Goal: Task Accomplishment & Management: Complete application form

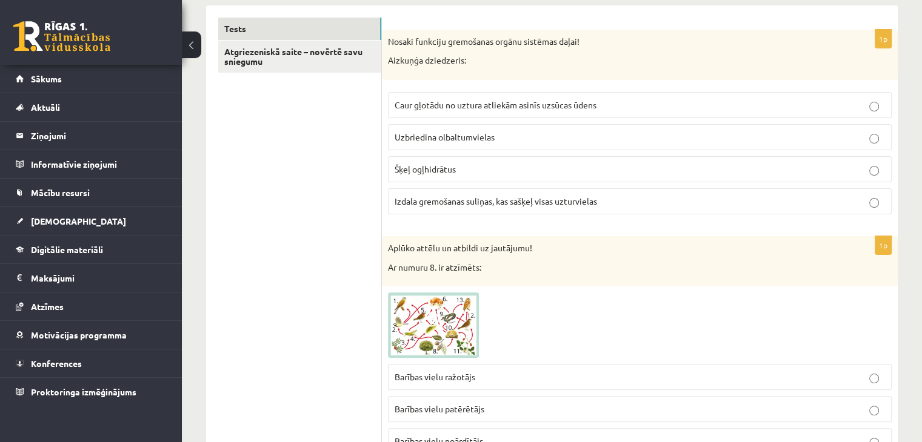
scroll to position [211, 0]
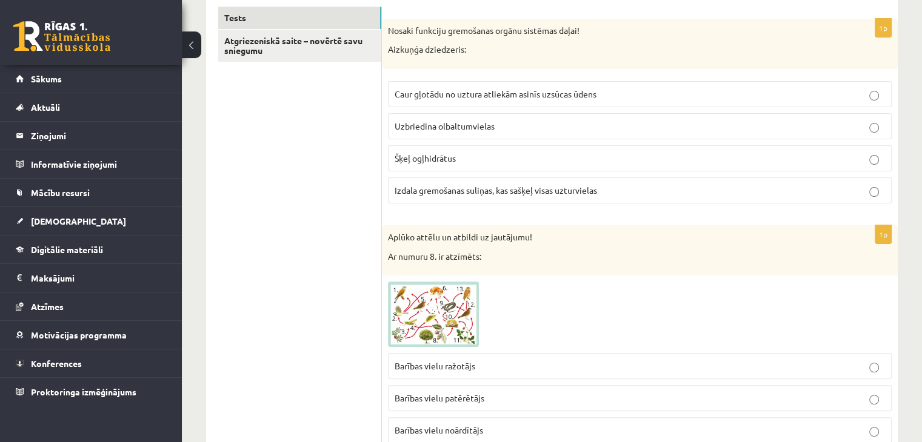
click at [464, 320] on img at bounding box center [433, 314] width 91 height 65
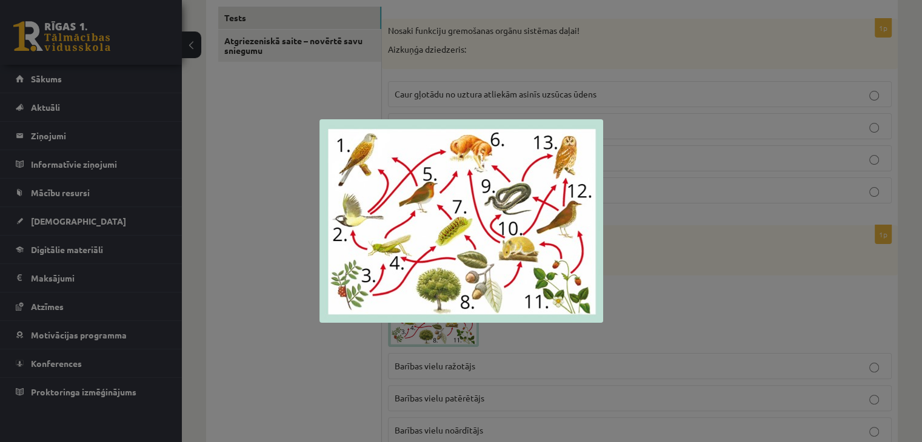
click at [322, 340] on div at bounding box center [461, 221] width 922 height 442
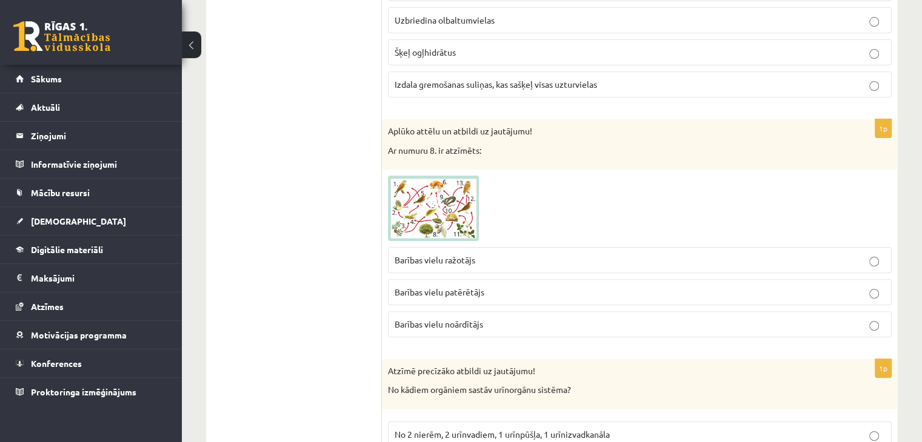
scroll to position [318, 0]
click at [515, 255] on p "Barības vielu ražotājs" at bounding box center [640, 259] width 490 height 13
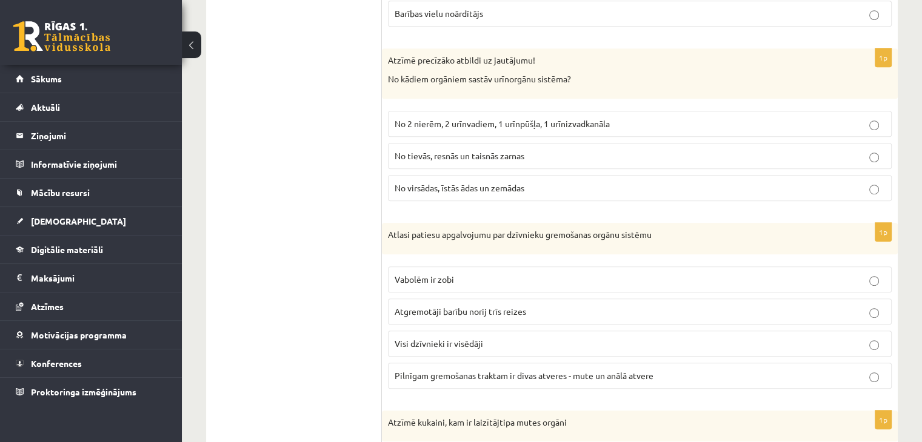
scroll to position [650, 0]
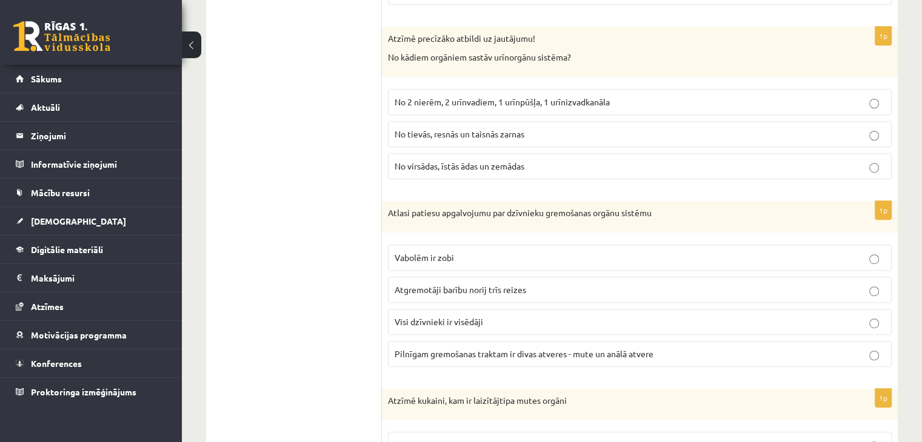
click at [628, 96] on p "No 2 nierēm, 2 urīnvadiem, 1 urīnpūšļa, 1 urīnizvadkanāla" at bounding box center [640, 102] width 490 height 13
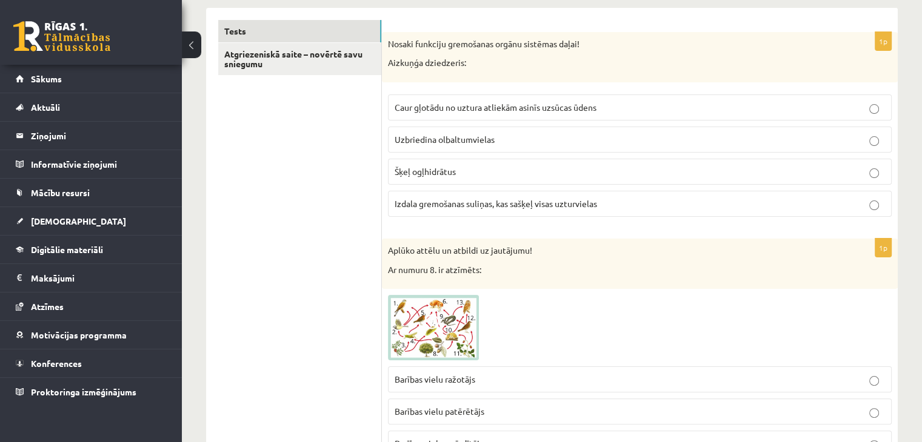
scroll to position [196, 0]
click at [498, 210] on p "Izdala gremošanas suliņas, kas sašķeļ visas uzturvielas" at bounding box center [640, 205] width 490 height 13
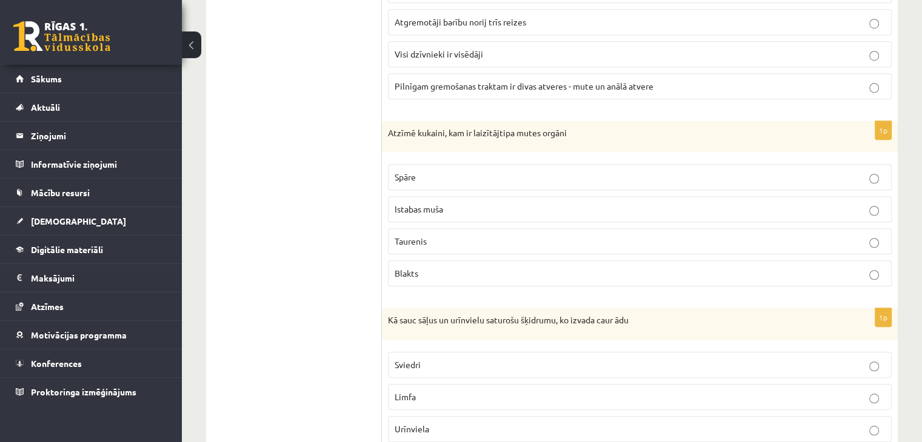
scroll to position [918, 0]
click at [870, 214] on label "Istabas muša" at bounding box center [640, 209] width 504 height 26
click at [877, 245] on label "Taurenis" at bounding box center [640, 241] width 504 height 26
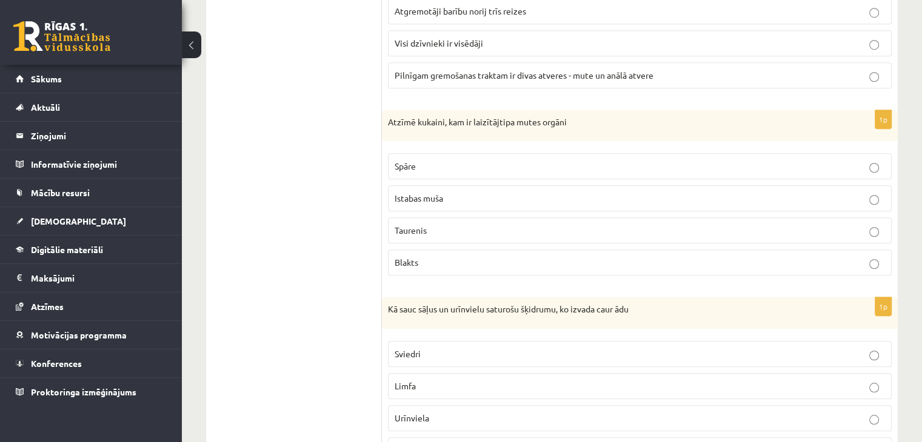
scroll to position [930, 0]
click at [874, 203] on label "Istabas muša" at bounding box center [640, 197] width 504 height 26
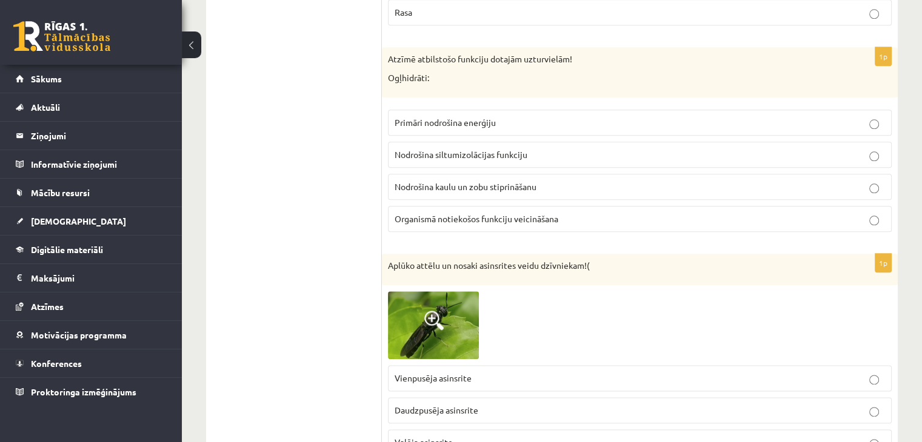
scroll to position [1367, 0]
click at [878, 123] on label "Primāri nodrošina enerģiju" at bounding box center [640, 122] width 504 height 26
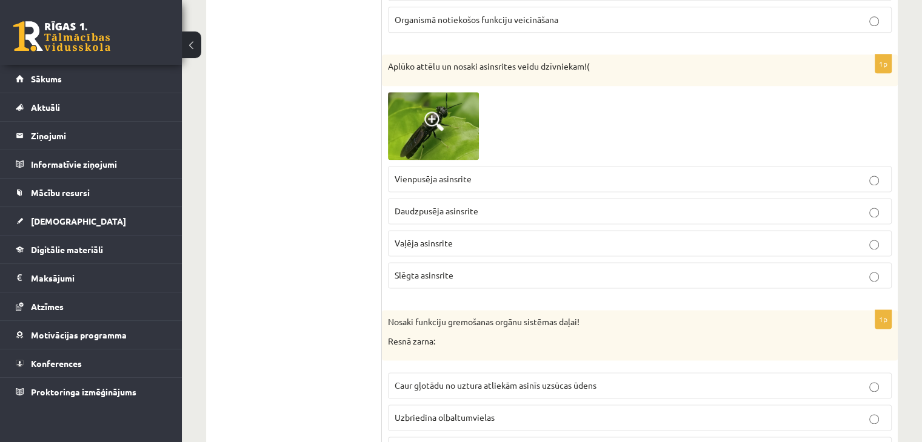
scroll to position [1568, 0]
click at [867, 176] on p "Vienpusēja asinsrite" at bounding box center [640, 177] width 490 height 13
click at [426, 110] on span at bounding box center [433, 119] width 19 height 19
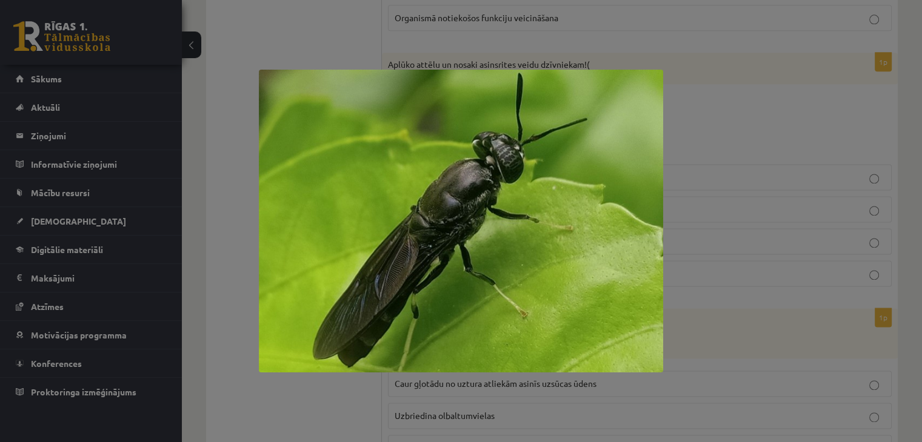
click at [739, 197] on div at bounding box center [461, 221] width 922 height 442
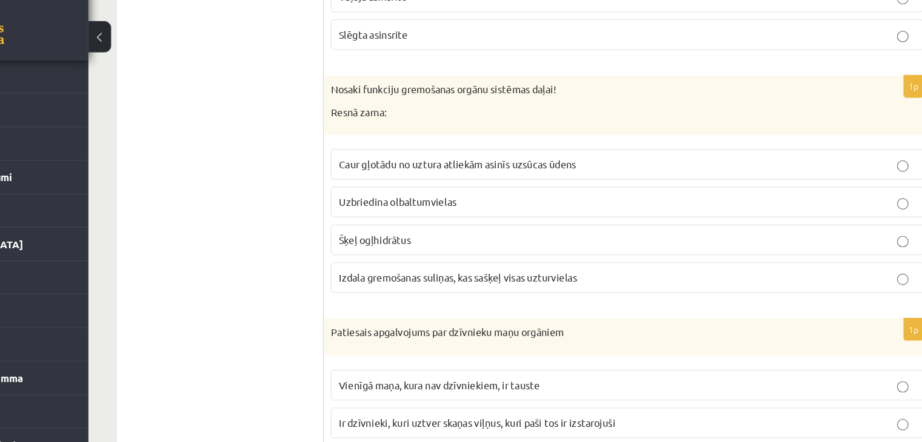
scroll to position [1798, 0]
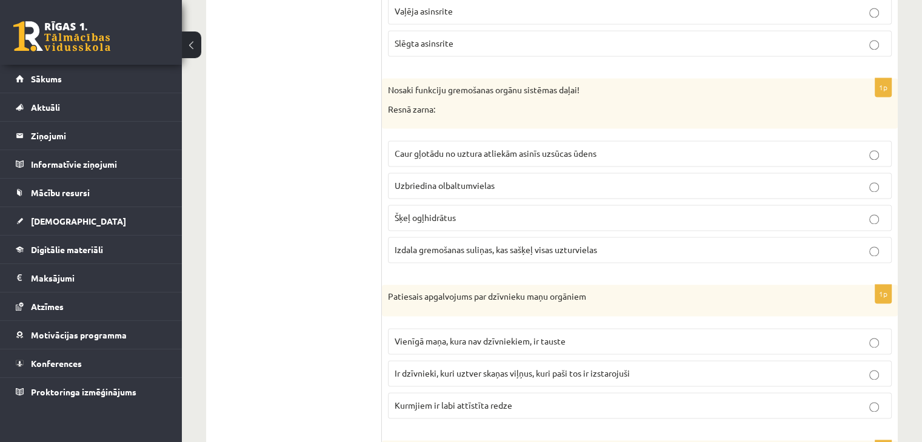
click at [865, 147] on p "Caur gļotādu no uztura atliekām asinīs uzsūcas ūdens" at bounding box center [640, 153] width 490 height 13
click at [877, 251] on label "Izdala gremošanas suliņas, kas sašķeļ visas uzturvielas" at bounding box center [640, 250] width 504 height 26
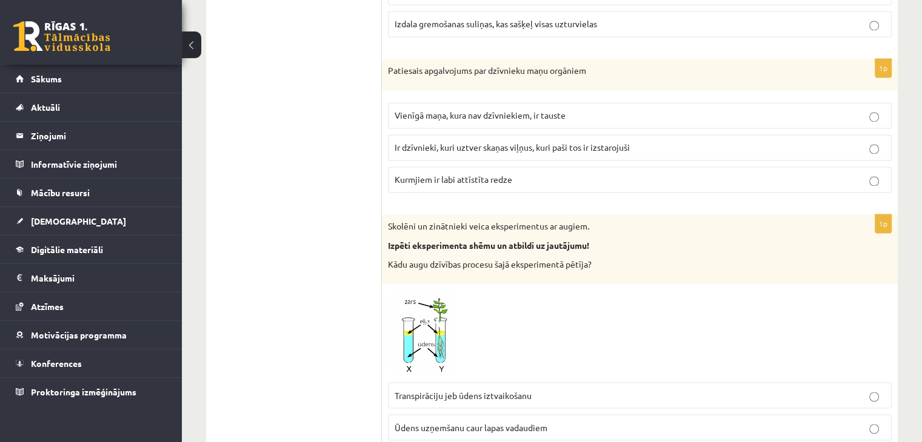
scroll to position [2022, 0]
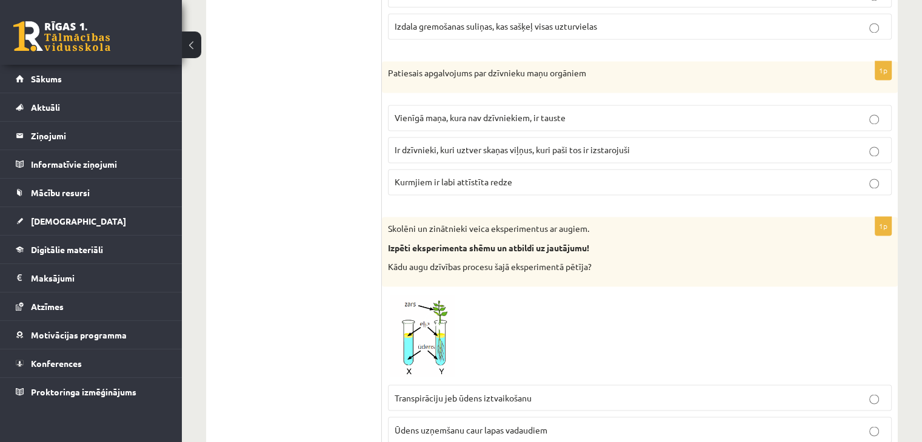
click at [875, 144] on p "Ir dzīvnieki, kuri uztver skaņas viļņus, kuri paši tos ir izstarojuši" at bounding box center [640, 150] width 490 height 13
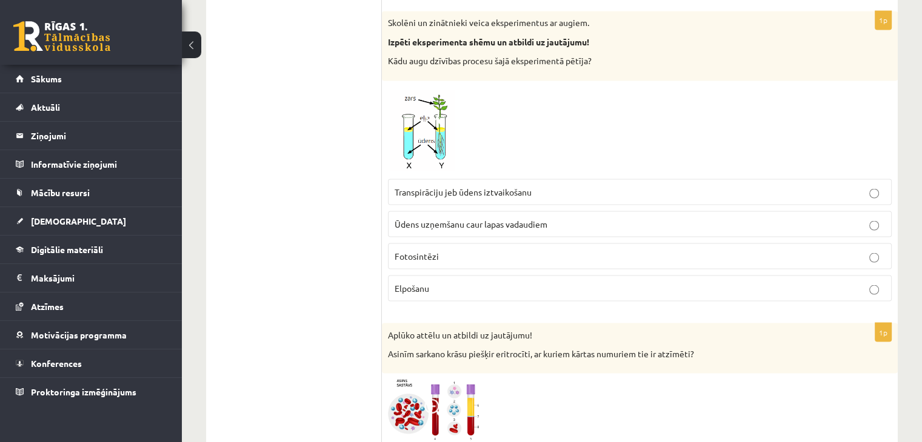
scroll to position [2228, 0]
click at [882, 217] on p "Ūdens uzņemšanu caur lapas vadaudiem" at bounding box center [640, 223] width 490 height 13
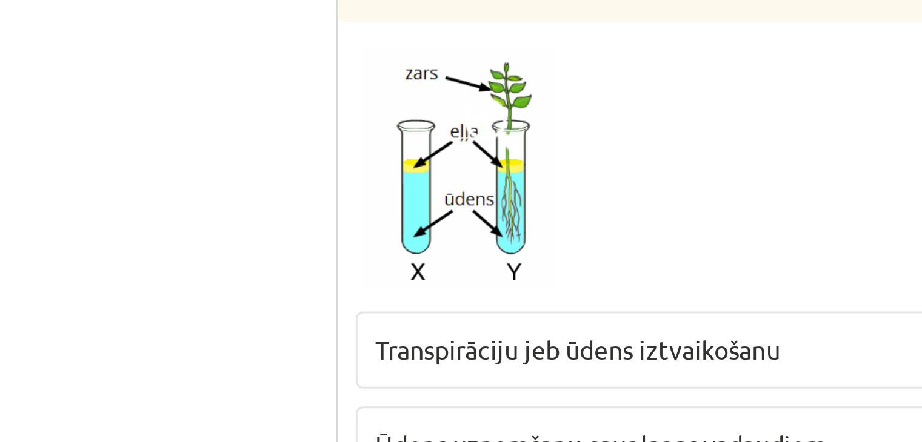
drag, startPoint x: 599, startPoint y: 170, endPoint x: 357, endPoint y: 116, distance: 248.2
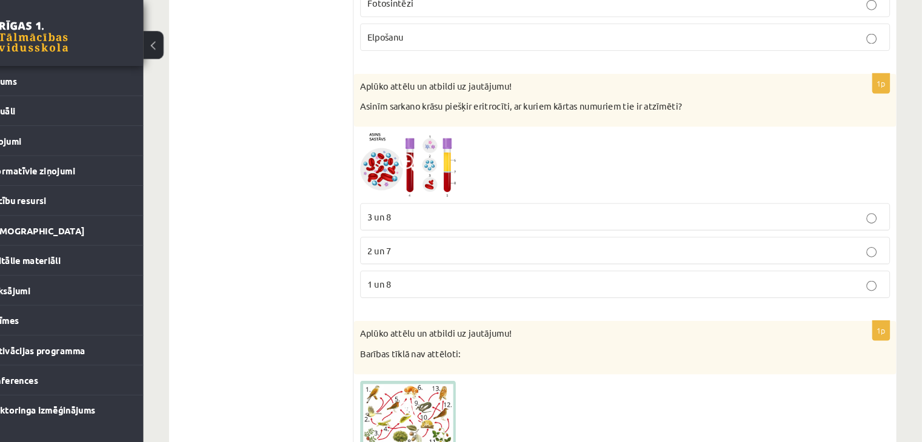
scroll to position [2479, 0]
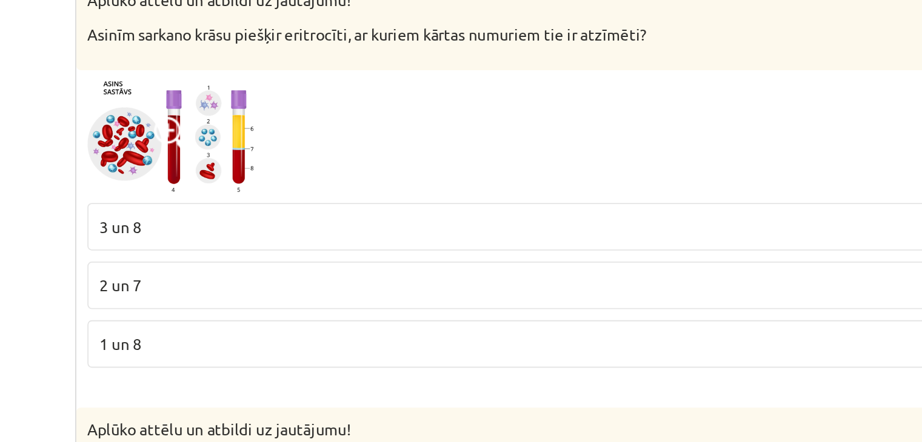
click at [779, 203] on p "3 un 8" at bounding box center [640, 208] width 490 height 13
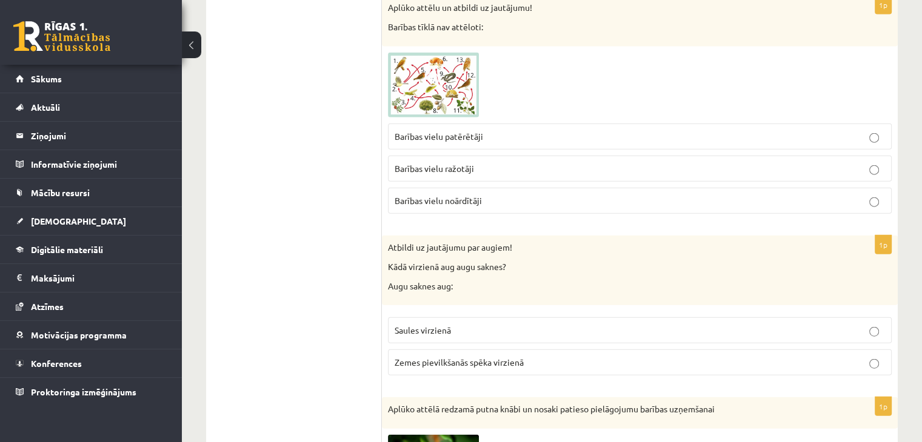
scroll to position [2792, 0]
click at [505, 161] on p "Barības vielu ražotāji" at bounding box center [640, 167] width 490 height 13
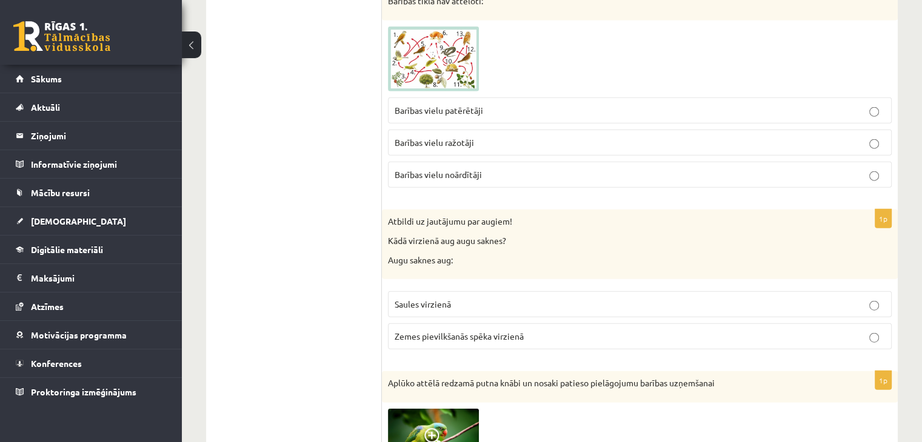
scroll to position [2824, 0]
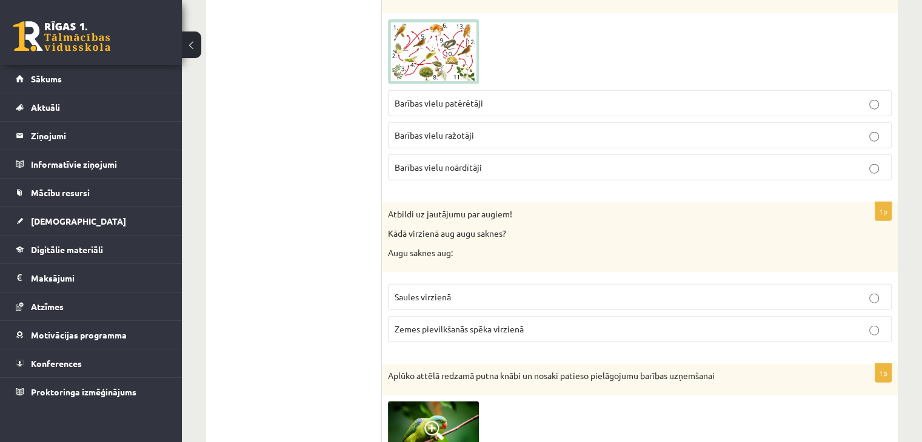
click at [447, 54] on img at bounding box center [433, 51] width 91 height 65
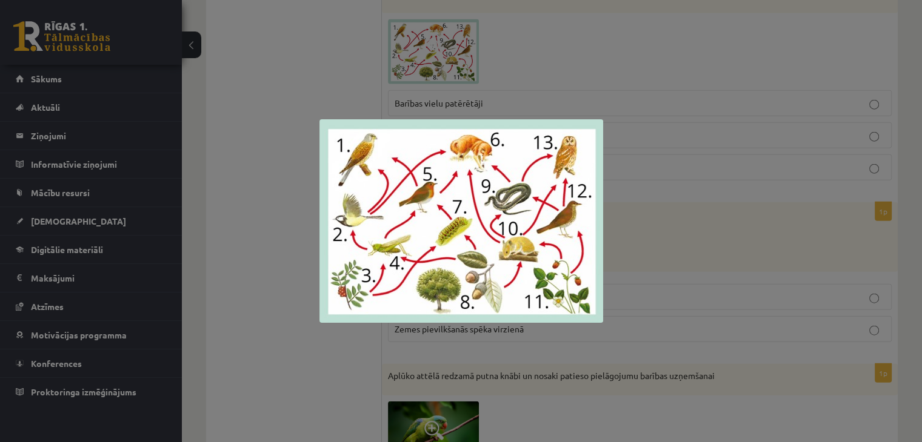
click at [664, 253] on div at bounding box center [461, 221] width 922 height 442
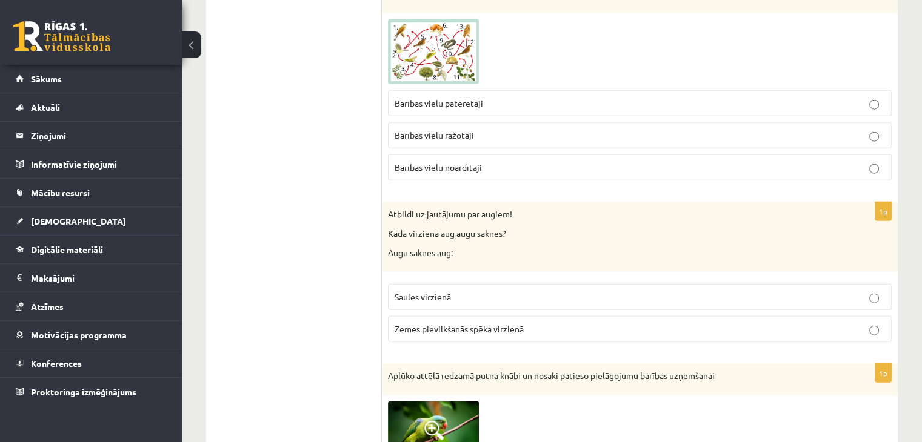
click at [588, 162] on p "Barības vielu noārdītāji" at bounding box center [640, 167] width 490 height 13
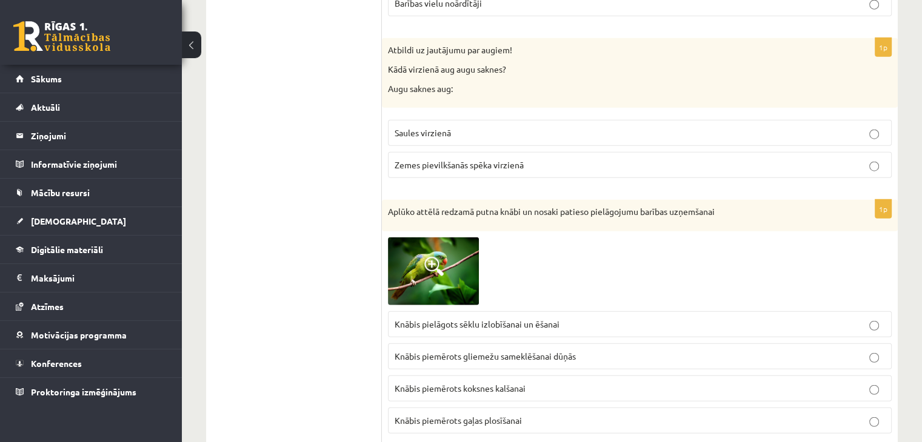
scroll to position [2983, 0]
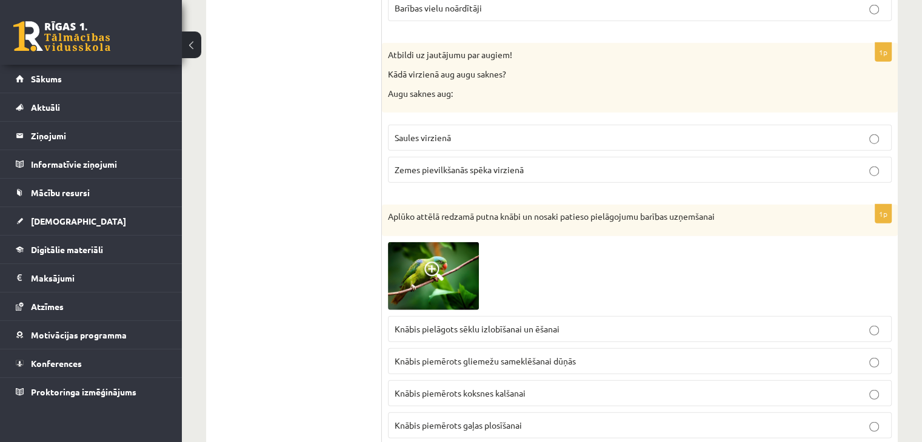
click at [882, 157] on label "Zemes pievilkšanās spēka virzienā" at bounding box center [640, 170] width 504 height 26
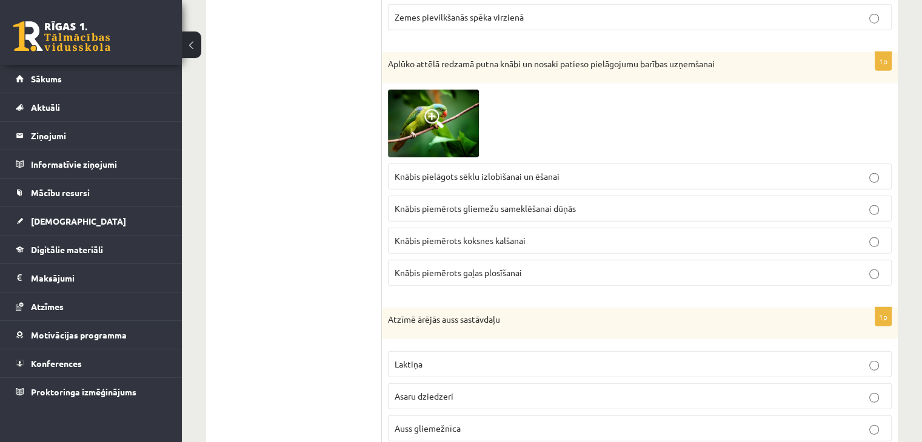
scroll to position [3134, 0]
click at [424, 92] on img at bounding box center [433, 125] width 91 height 68
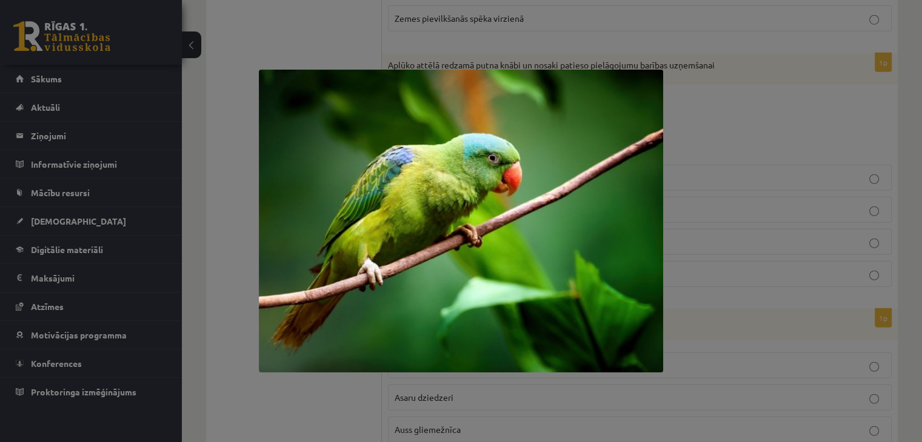
click at [735, 122] on div at bounding box center [461, 221] width 922 height 442
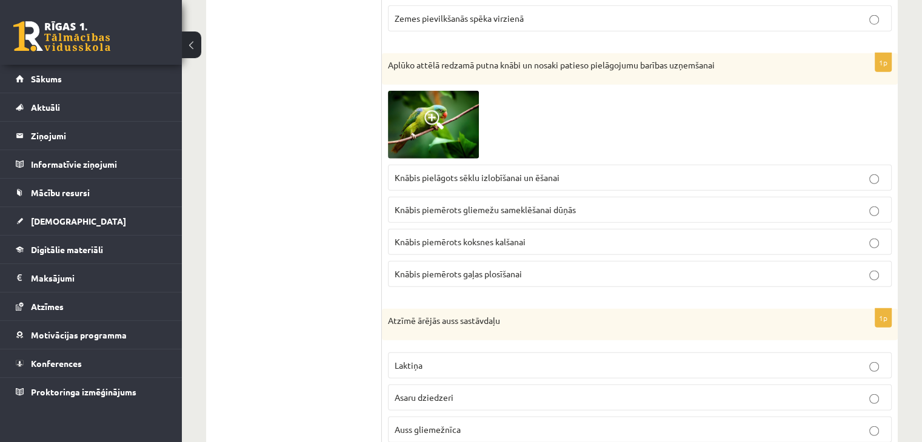
click at [875, 176] on label "Knābis pielāgots sēklu izlobīšanai un ēšanai" at bounding box center [640, 178] width 504 height 26
click at [436, 112] on span at bounding box center [433, 119] width 19 height 19
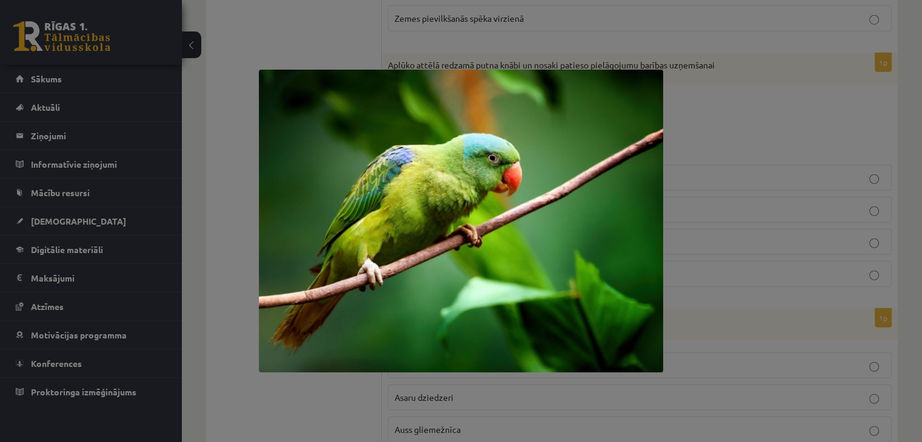
click at [696, 101] on div at bounding box center [461, 221] width 922 height 442
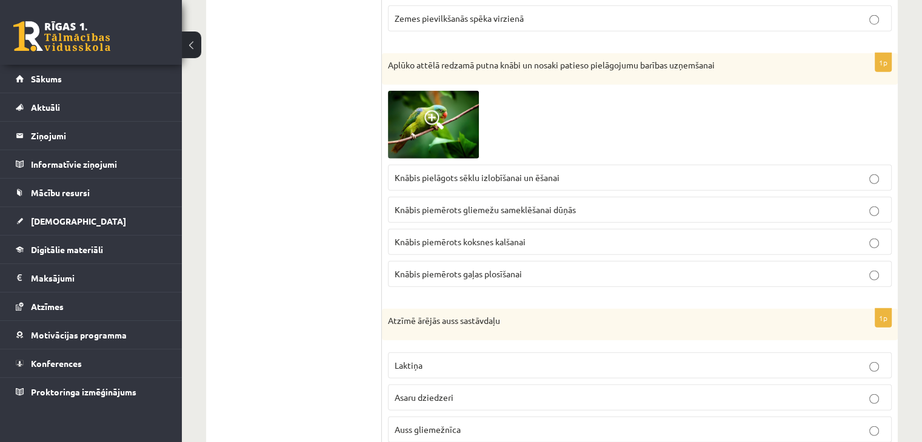
click at [451, 107] on img at bounding box center [433, 125] width 91 height 68
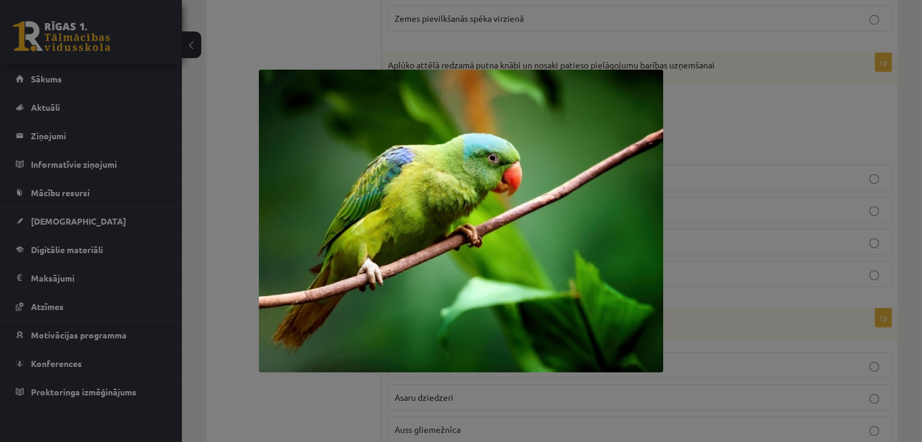
click at [761, 93] on div at bounding box center [461, 221] width 922 height 442
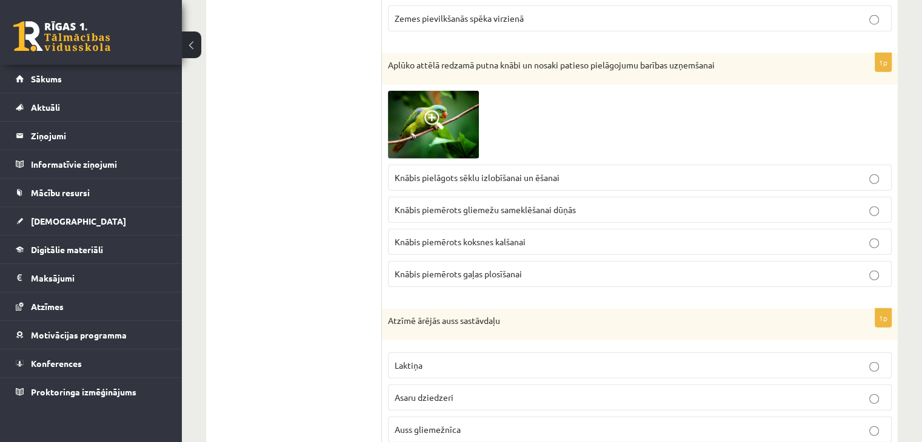
click at [426, 122] on img at bounding box center [433, 125] width 91 height 68
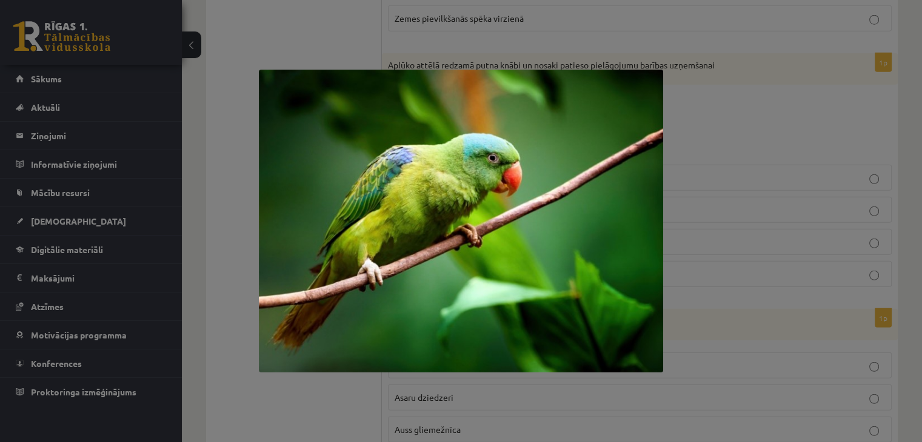
click at [352, 44] on div at bounding box center [461, 221] width 922 height 442
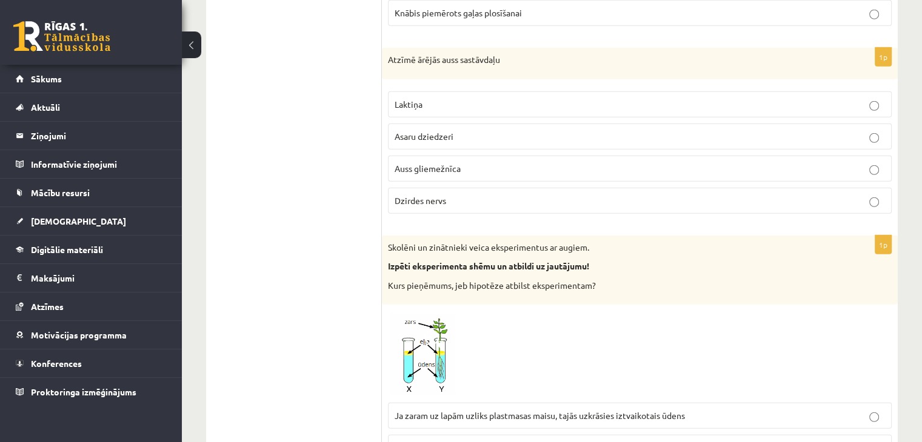
scroll to position [3395, 0]
drag, startPoint x: 388, startPoint y: 47, endPoint x: 460, endPoint y: 56, distance: 72.7
click at [460, 56] on div "Atzīmē ārējās auss sastāvdaļu" at bounding box center [640, 64] width 516 height 32
click at [422, 66] on div "Atzīmē ārējās auss sastāvdaļu" at bounding box center [640, 64] width 516 height 32
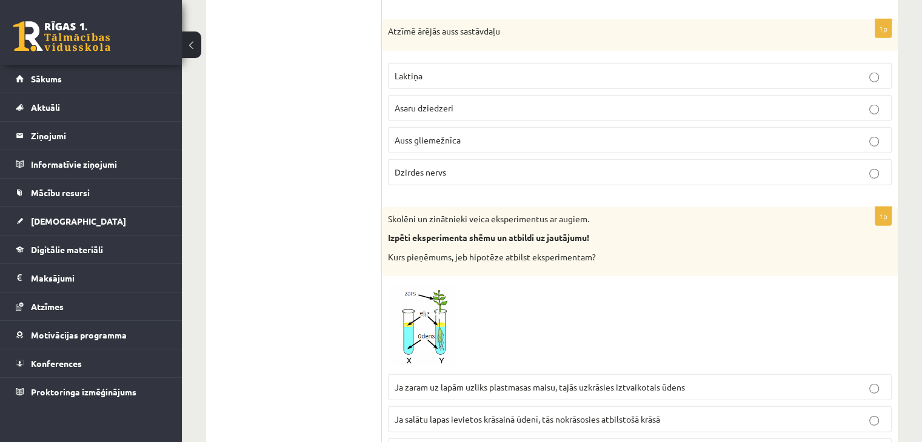
scroll to position [3425, 0]
click at [459, 133] on p "Auss gliemežnīca" at bounding box center [640, 139] width 490 height 13
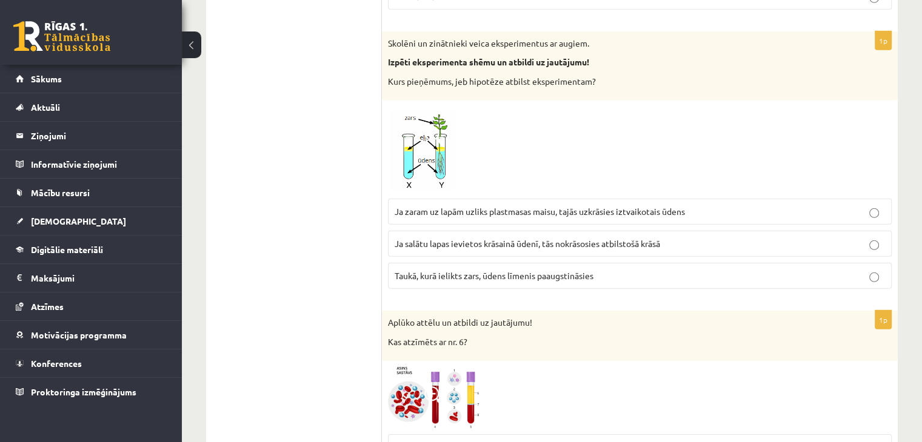
scroll to position [3595, 0]
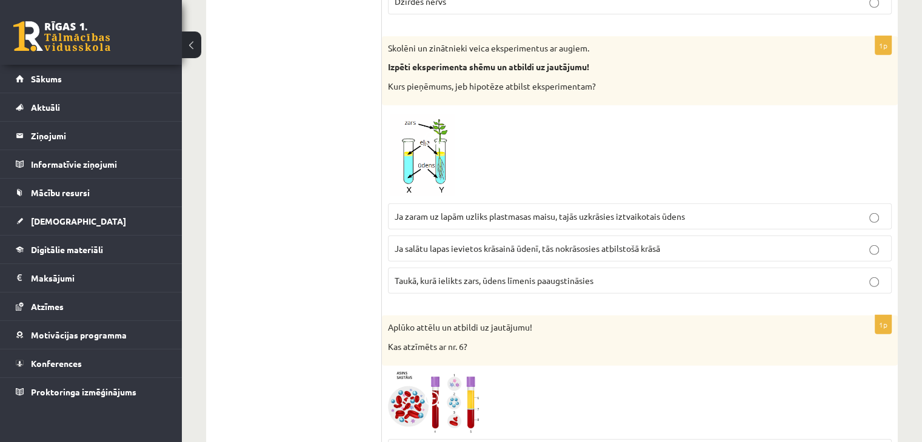
click at [725, 210] on label "Ja zaram uz lapām uzliks plastmasas maisu, tajās uzkrāsies iztvaikotais ūdens" at bounding box center [640, 217] width 504 height 26
click at [485, 275] on label "Taukā, kurā ielikts zars, ūdens līmenis paaugstināsies" at bounding box center [640, 281] width 504 height 26
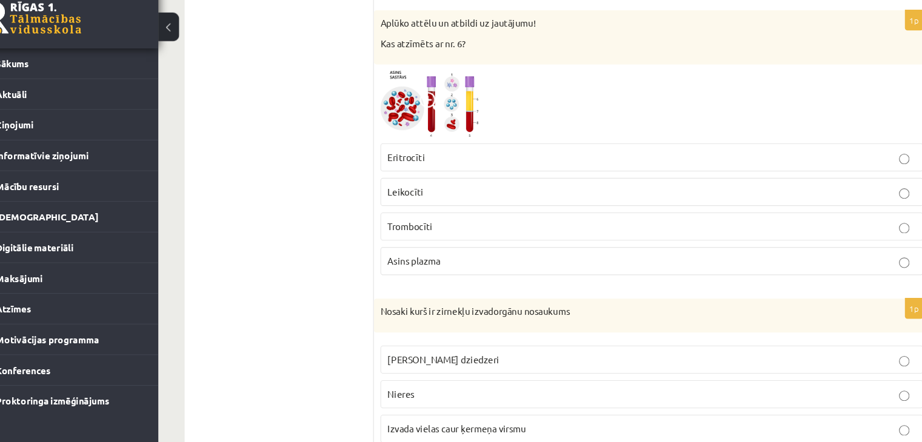
scroll to position [3881, 0]
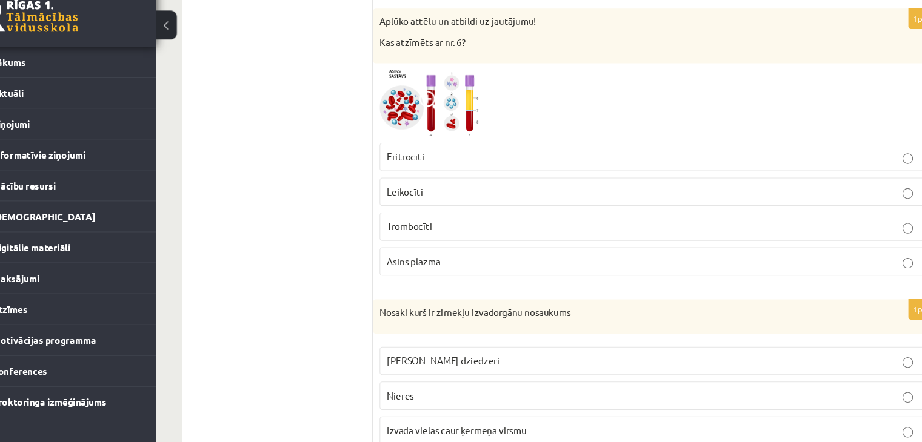
click at [445, 256] on p "Asins plazma" at bounding box center [640, 262] width 490 height 13
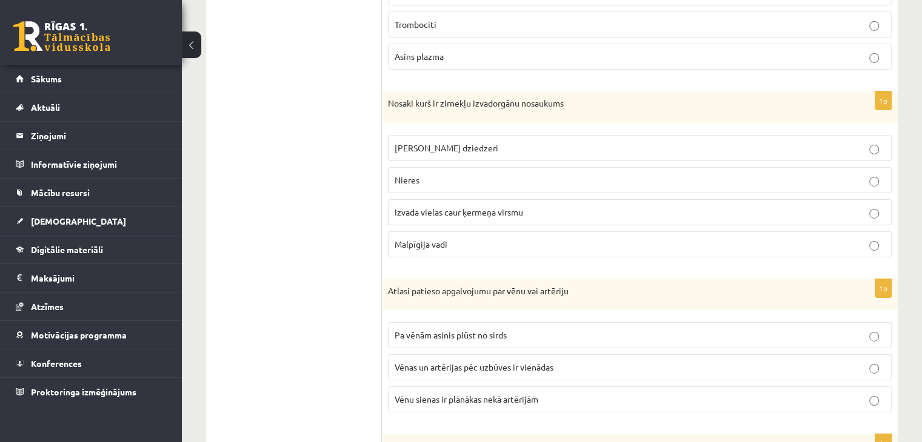
scroll to position [4079, 0]
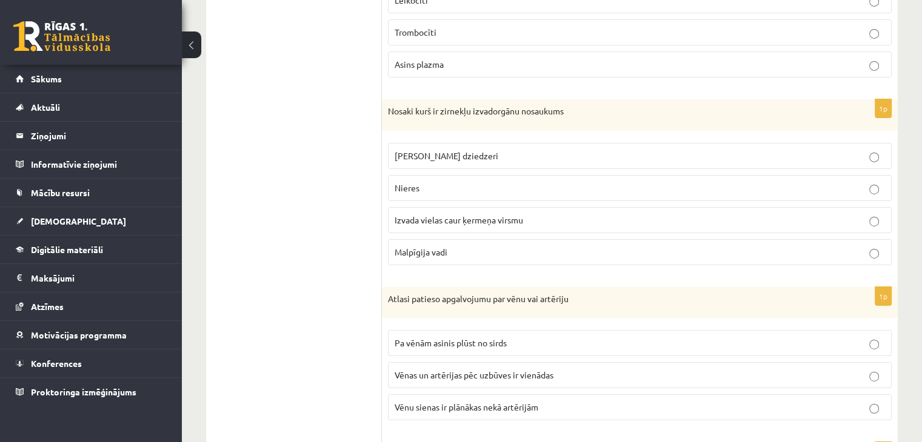
click at [493, 215] on span "Izvada vielas caur ķermeņa virsmu" at bounding box center [459, 220] width 128 height 11
click at [459, 215] on span "Izvada vielas caur ķermeņa virsmu" at bounding box center [459, 220] width 128 height 11
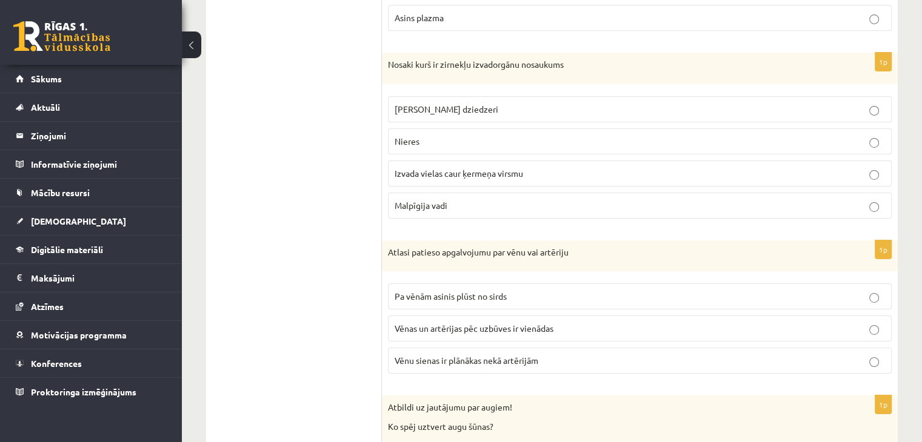
scroll to position [4128, 0]
click at [509, 196] on label "Malpīgija vadi" at bounding box center [640, 203] width 504 height 26
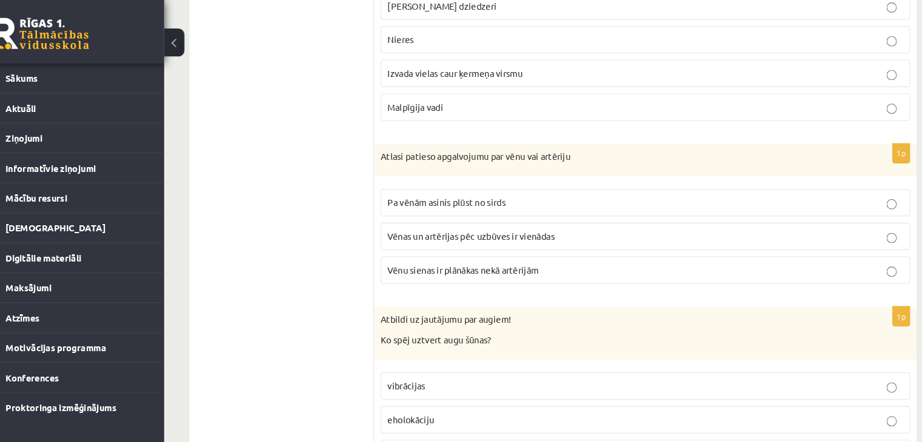
scroll to position [4225, 0]
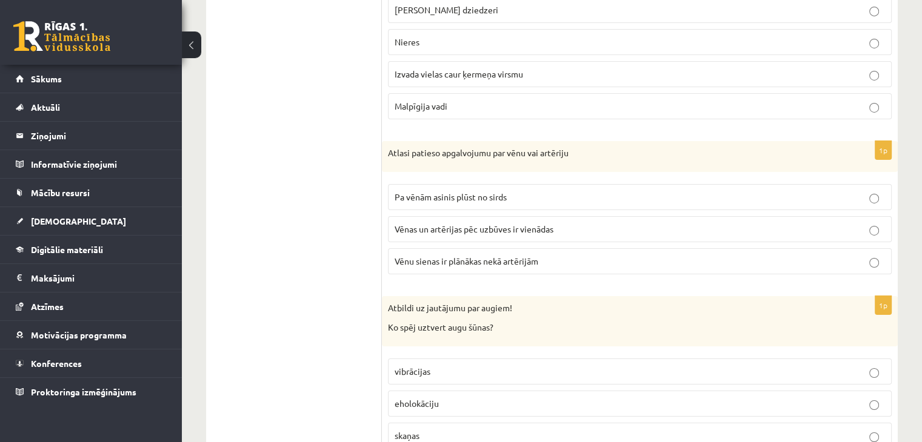
click at [434, 256] on span "Vēnu sienas ir plānākas nekā artērijām" at bounding box center [467, 261] width 144 height 11
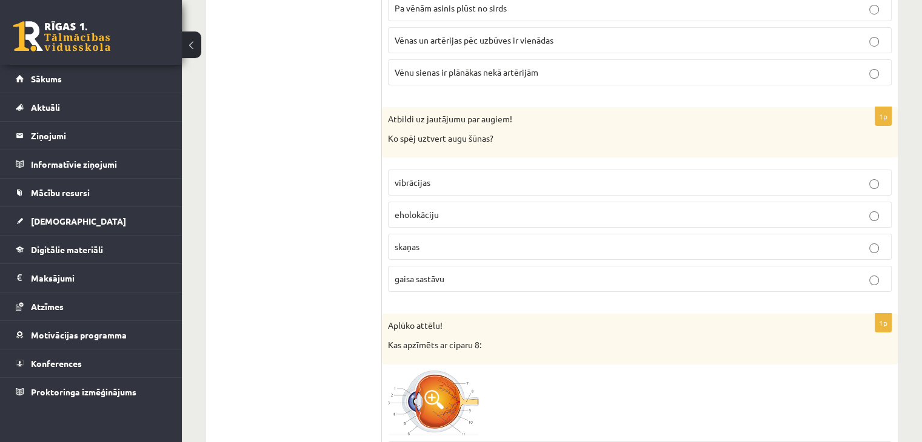
scroll to position [4458, 0]
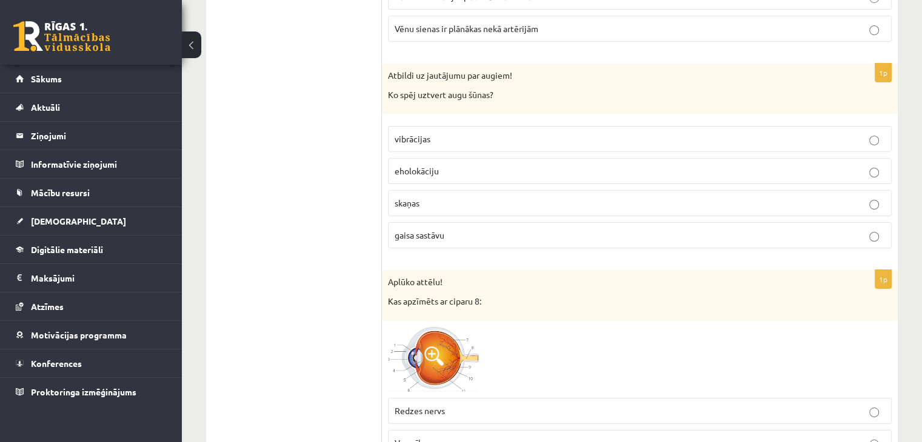
click at [867, 133] on p "vibrācijas" at bounding box center [640, 139] width 490 height 13
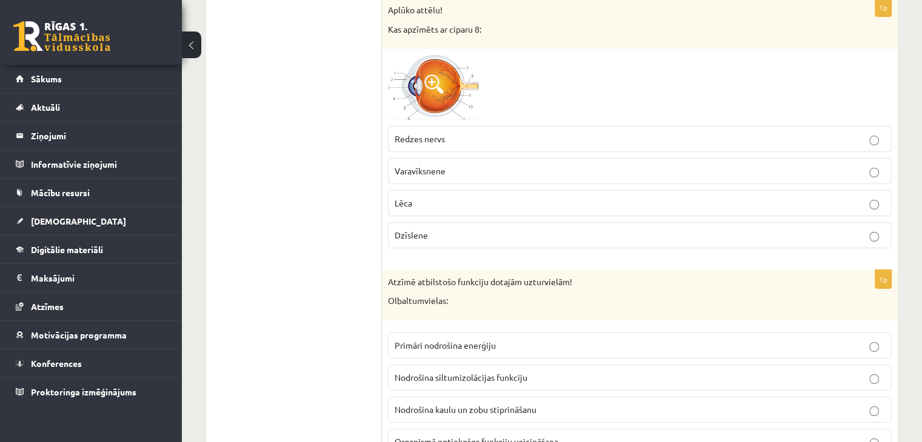
scroll to position [4731, 0]
click at [495, 132] on p "Redzes nervs" at bounding box center [640, 138] width 490 height 13
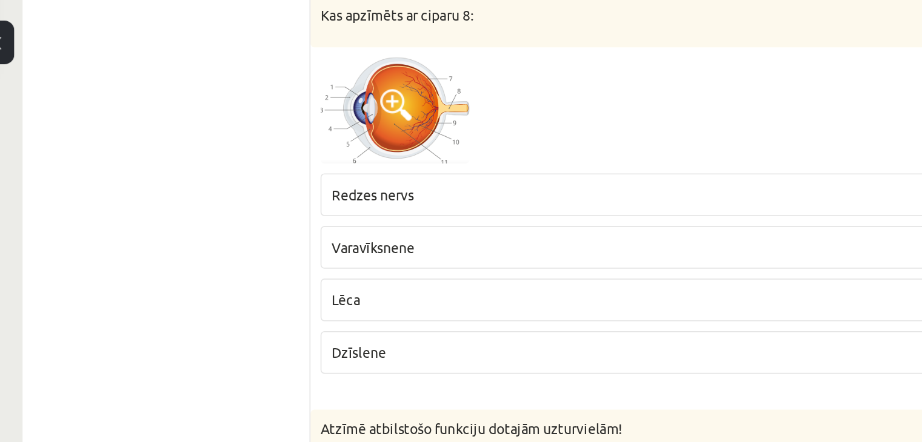
click at [468, 126] on label "Redzes nervs" at bounding box center [640, 138] width 504 height 26
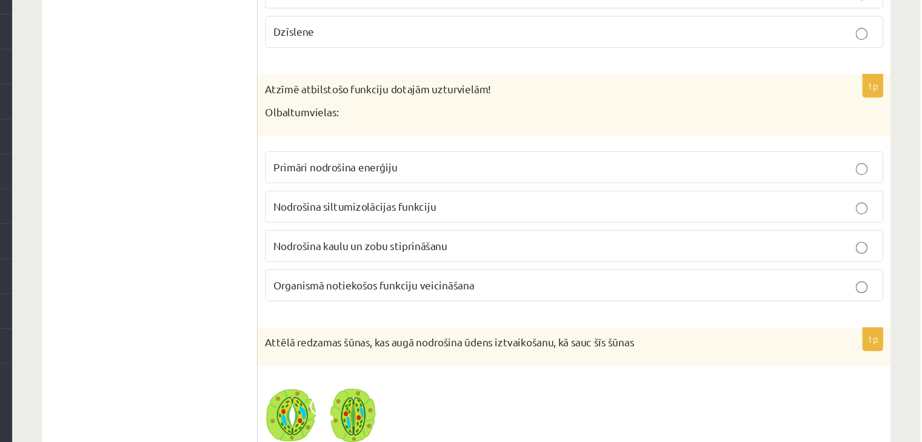
scroll to position [4857, 0]
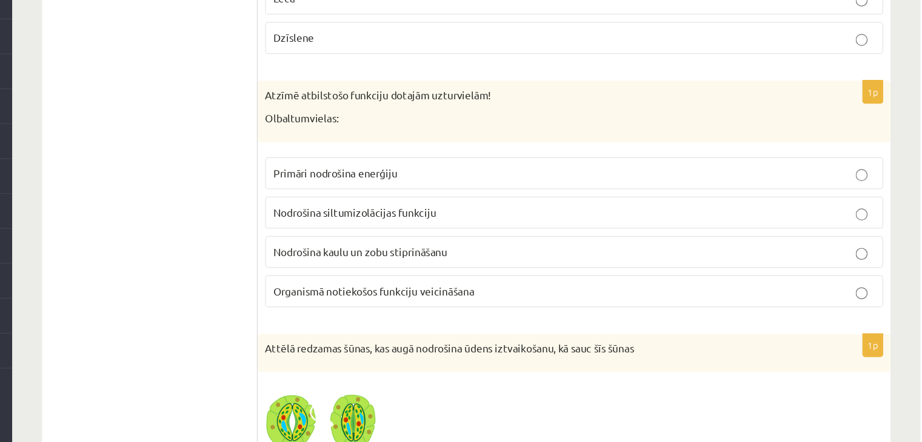
click at [481, 309] on p "Organismā notiekošos funkciju veicināšana" at bounding box center [640, 315] width 490 height 13
click at [556, 277] on p "Nodrošina kaulu un zobu stiprināšanu" at bounding box center [640, 283] width 490 height 13
click at [538, 245] on p "Nodrošina siltumizolācijas funkciju" at bounding box center [640, 251] width 490 height 13
click at [512, 213] on p "Primāri nodrošina enerģiju" at bounding box center [640, 219] width 490 height 13
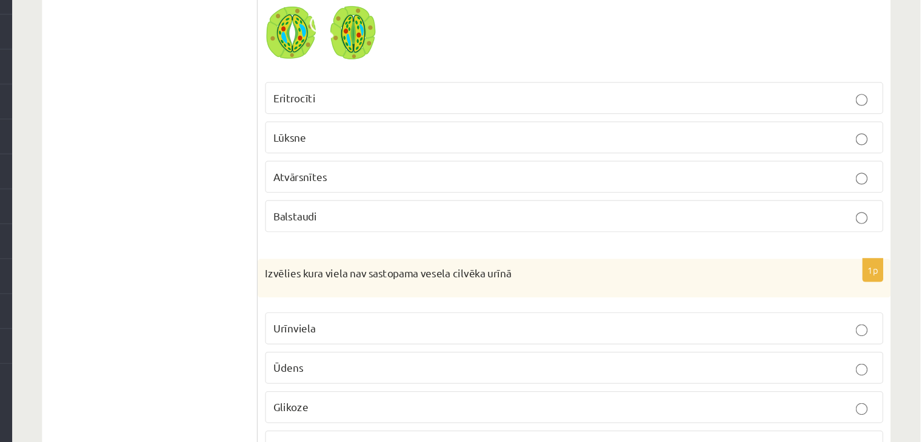
scroll to position [5171, 0]
click at [418, 252] on span "Balstaudi" at bounding box center [413, 257] width 36 height 11
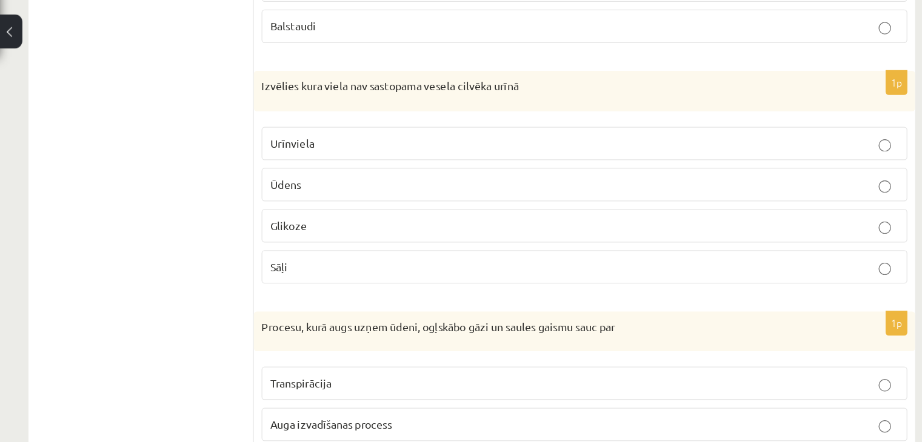
scroll to position [5387, 0]
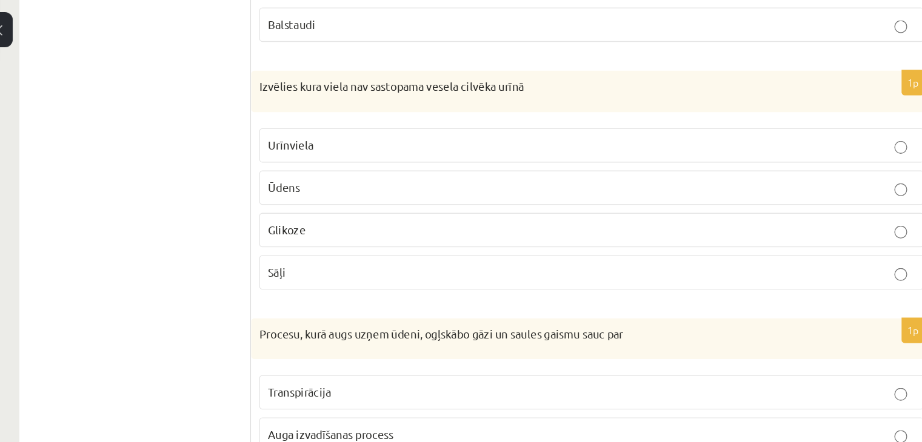
click at [407, 191] on span "Glikoze" at bounding box center [409, 196] width 28 height 11
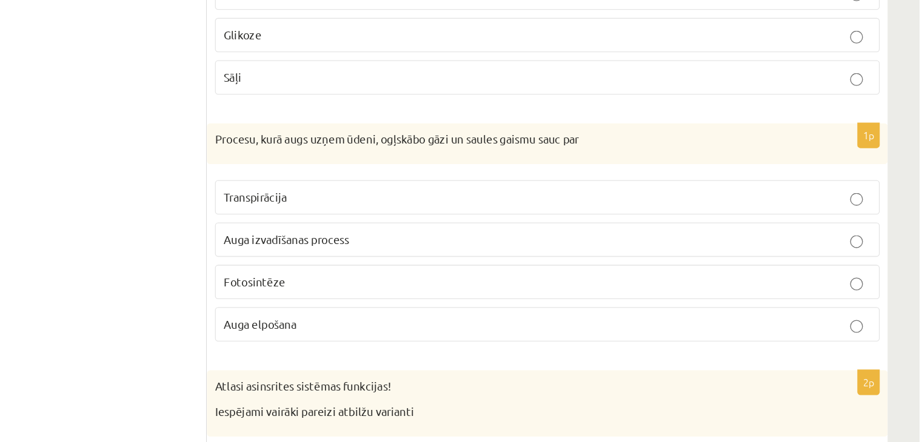
scroll to position [5455, 0]
click at [499, 245] on p "Transpirācija" at bounding box center [640, 251] width 490 height 13
click at [510, 310] on p "Fotosintēze" at bounding box center [640, 316] width 490 height 13
click at [495, 245] on p "Transpirācija" at bounding box center [640, 251] width 490 height 13
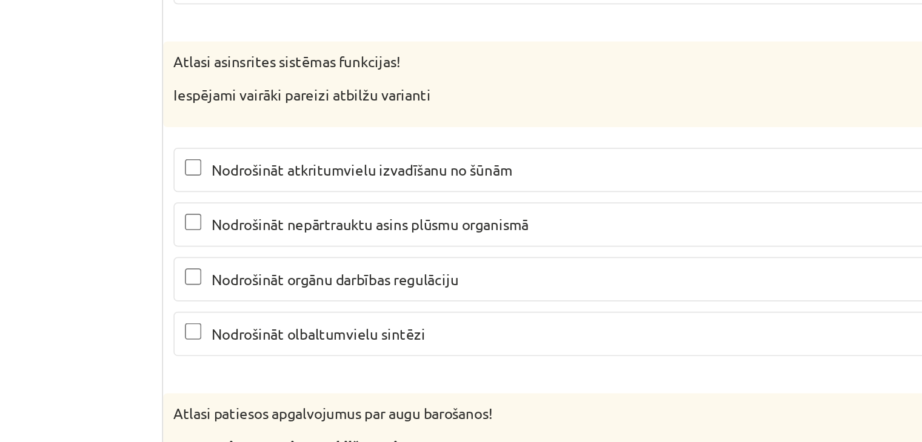
scroll to position [5668, 0]
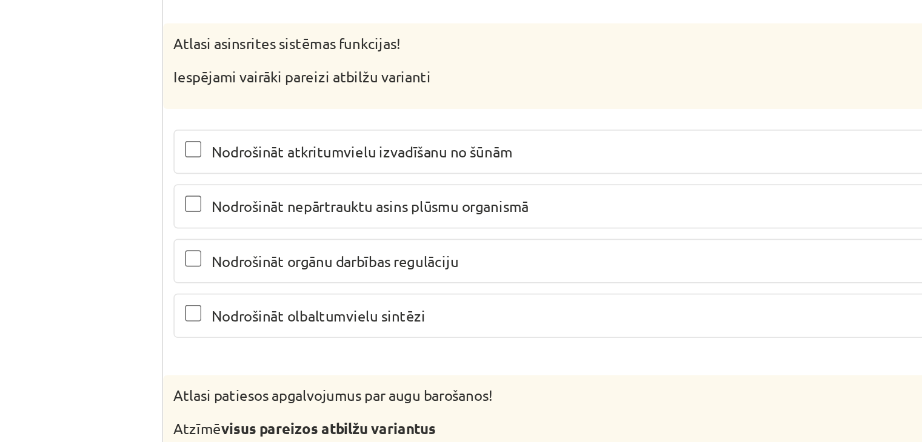
click at [399, 297] on label "Nodrošināt orgānu darbības regulāciju" at bounding box center [640, 310] width 504 height 26
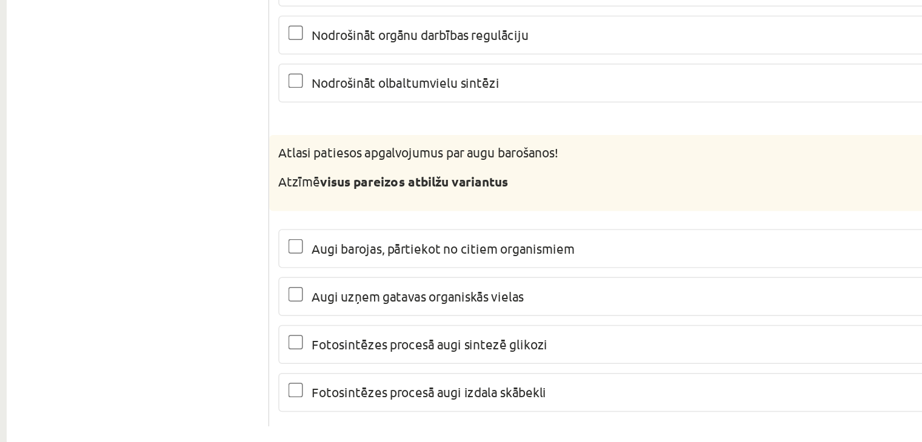
scroll to position [5809, 0]
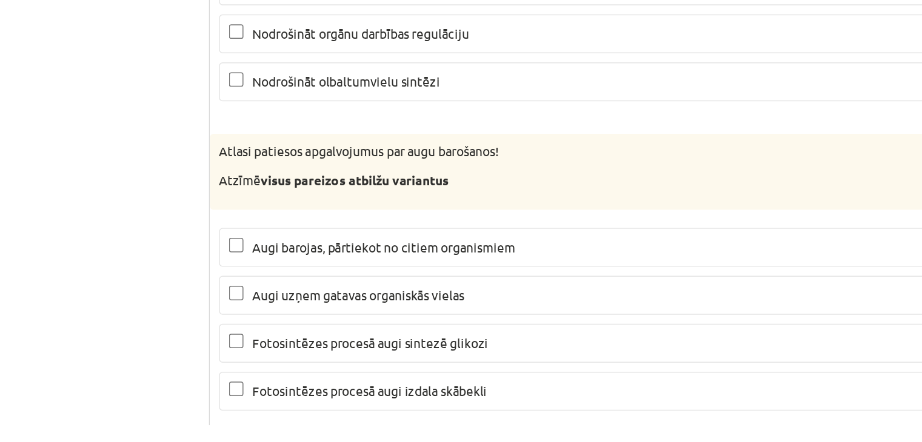
click at [392, 331] on label "Augi uzņem gatavas organiskās vielas" at bounding box center [640, 344] width 504 height 26
click at [401, 370] on p "Fotosintēzes procesā augi sintezē glikozi" at bounding box center [640, 376] width 490 height 13
click at [402, 395] on label "Fotosintēzes procesā augi izdala skābekli" at bounding box center [640, 408] width 504 height 26
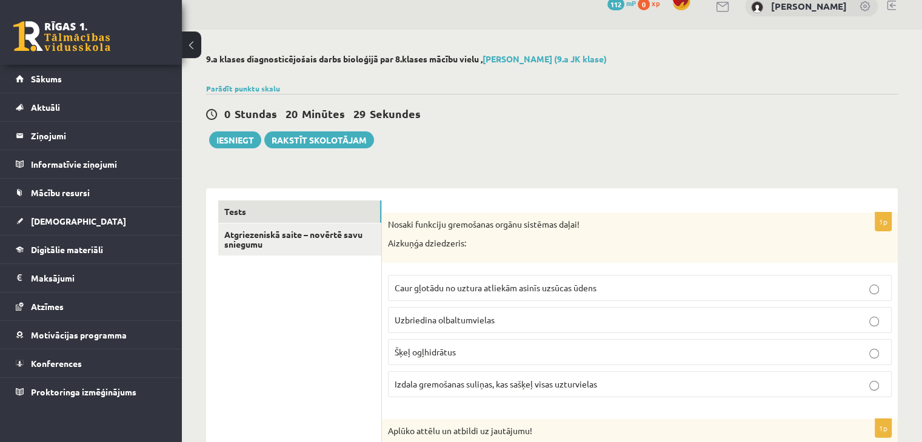
scroll to position [0, 0]
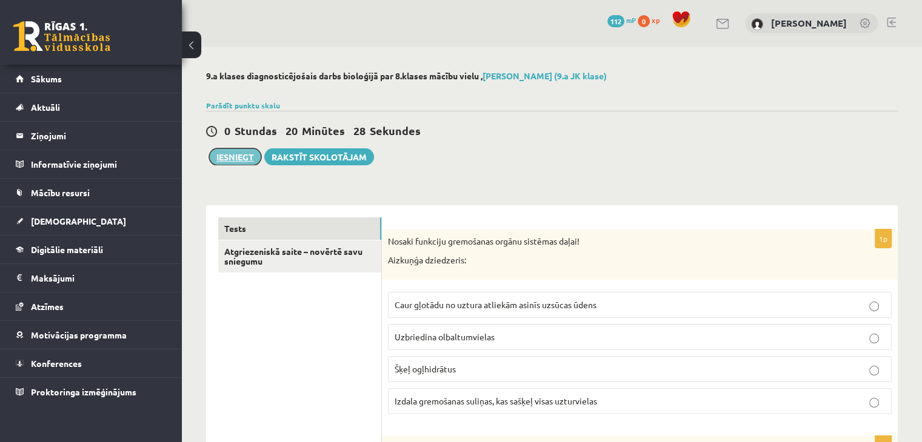
click at [240, 153] on button "Iesniegt" at bounding box center [235, 156] width 52 height 17
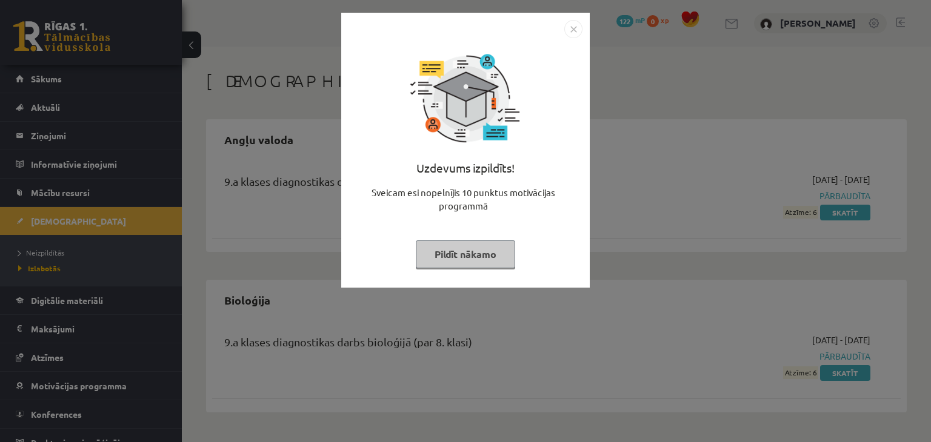
click at [581, 30] on img "Close" at bounding box center [573, 29] width 18 height 18
